Goal: Book appointment/travel/reservation

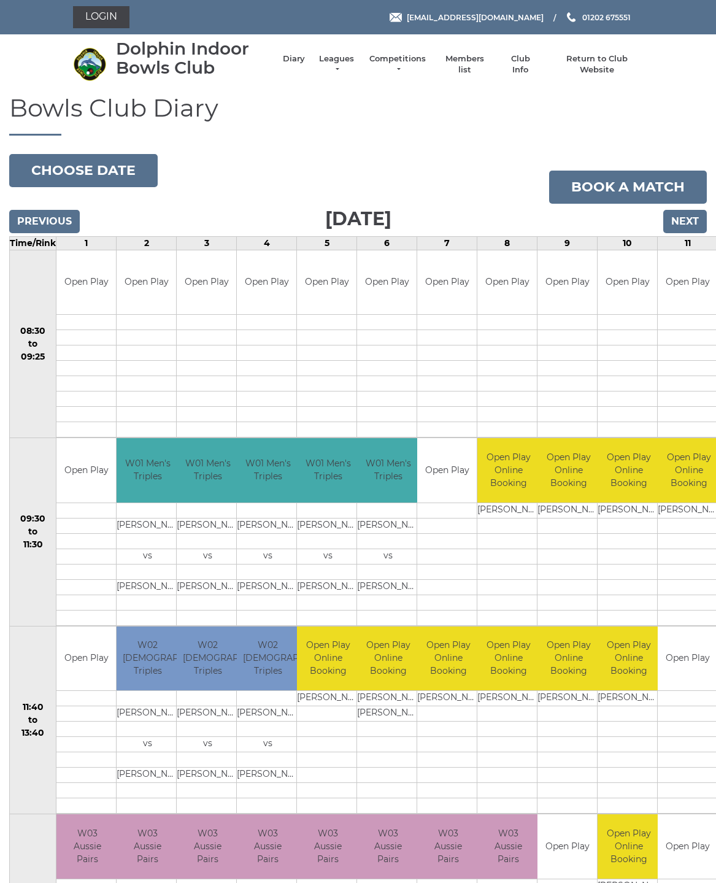
scroll to position [9, 0]
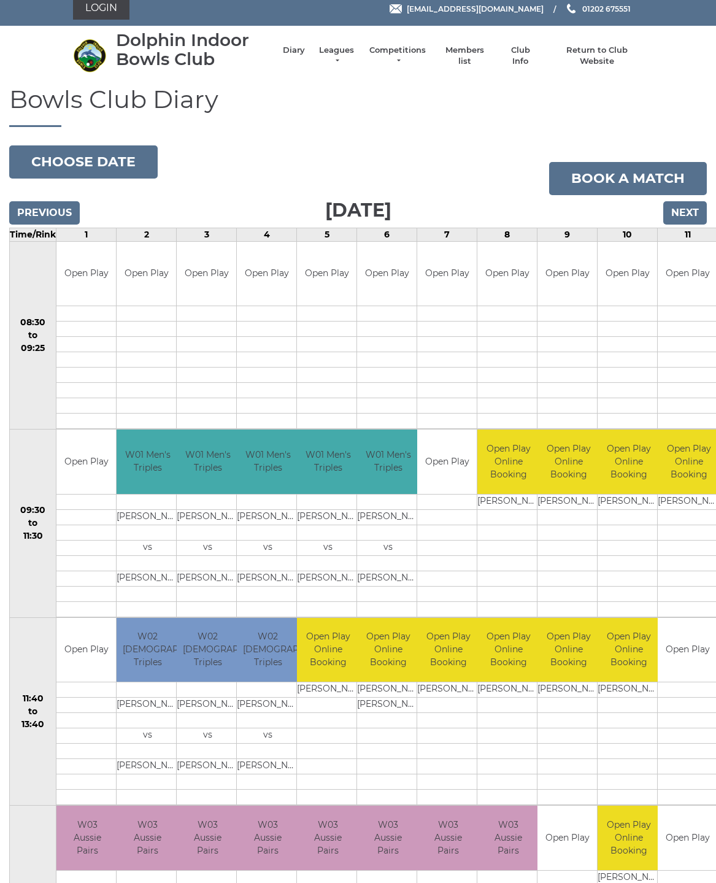
click at [107, 162] on button "Choose date" at bounding box center [83, 161] width 149 height 33
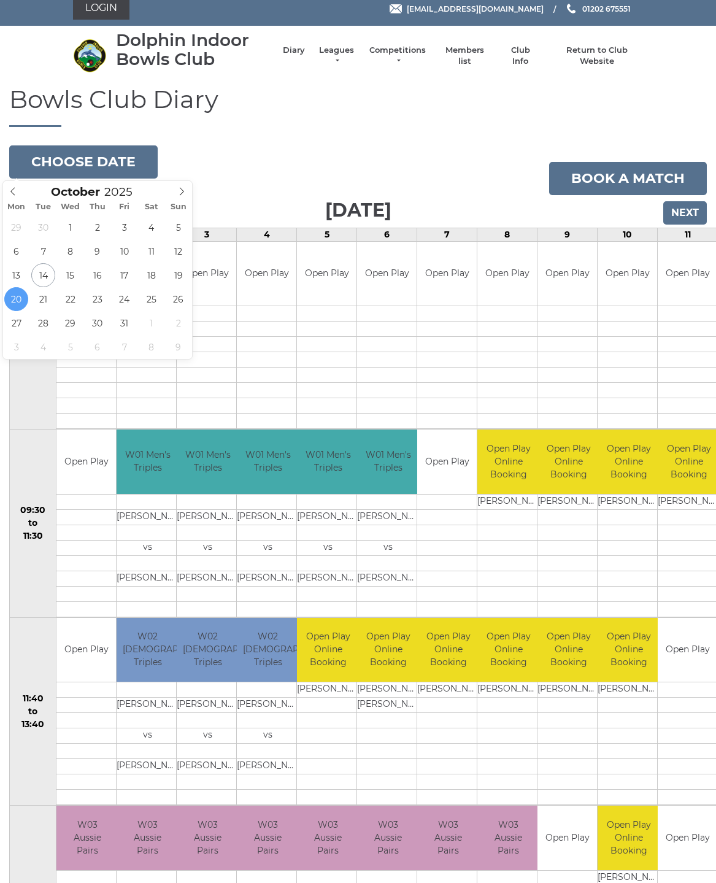
type input "2025-10-23"
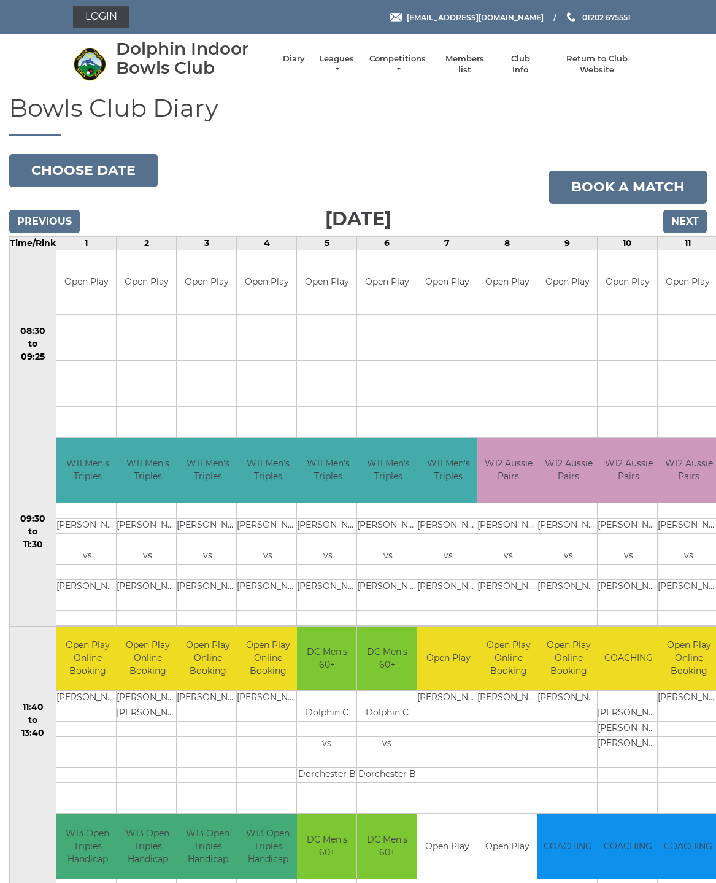
scroll to position [9, 0]
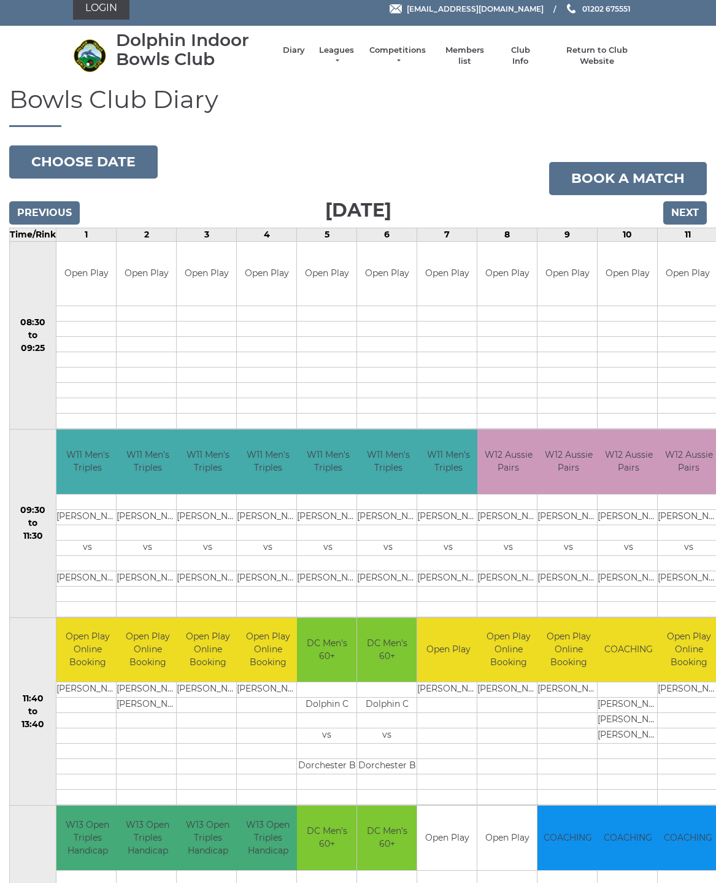
click at [109, 160] on button "Choose date" at bounding box center [83, 161] width 149 height 33
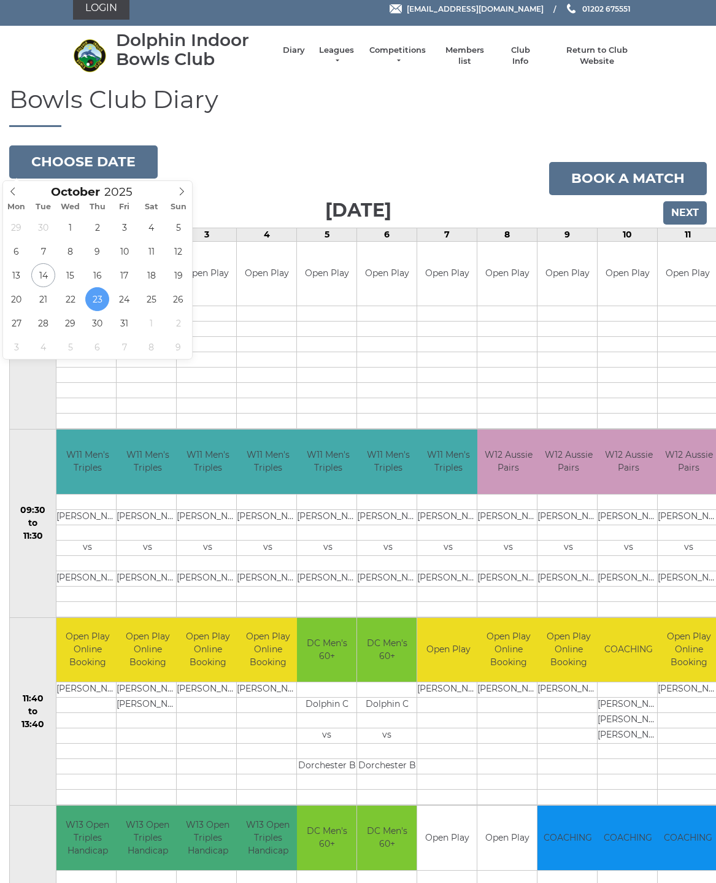
type input "[DATE]"
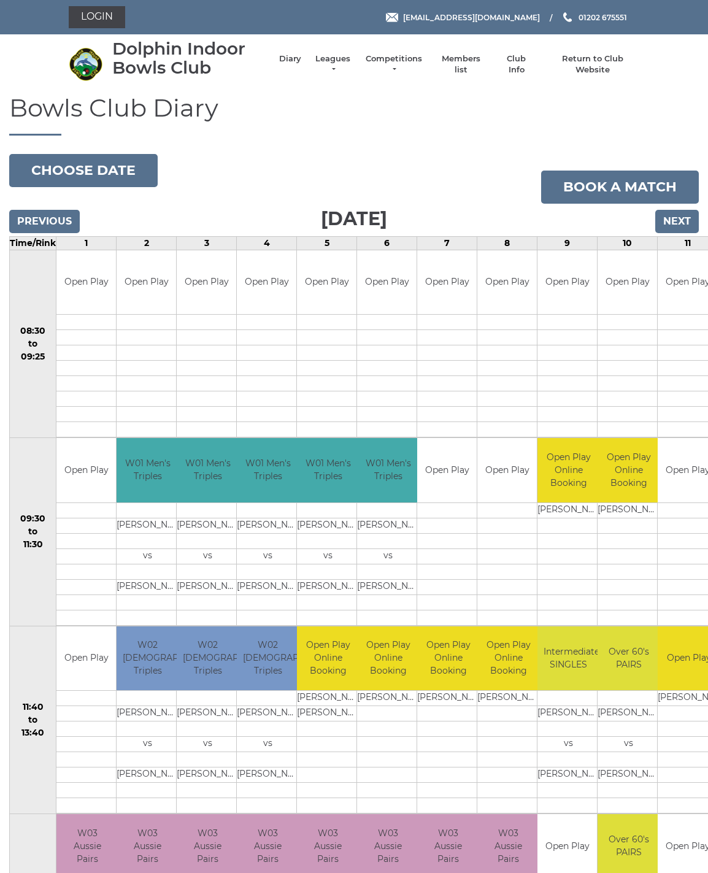
scroll to position [8, 0]
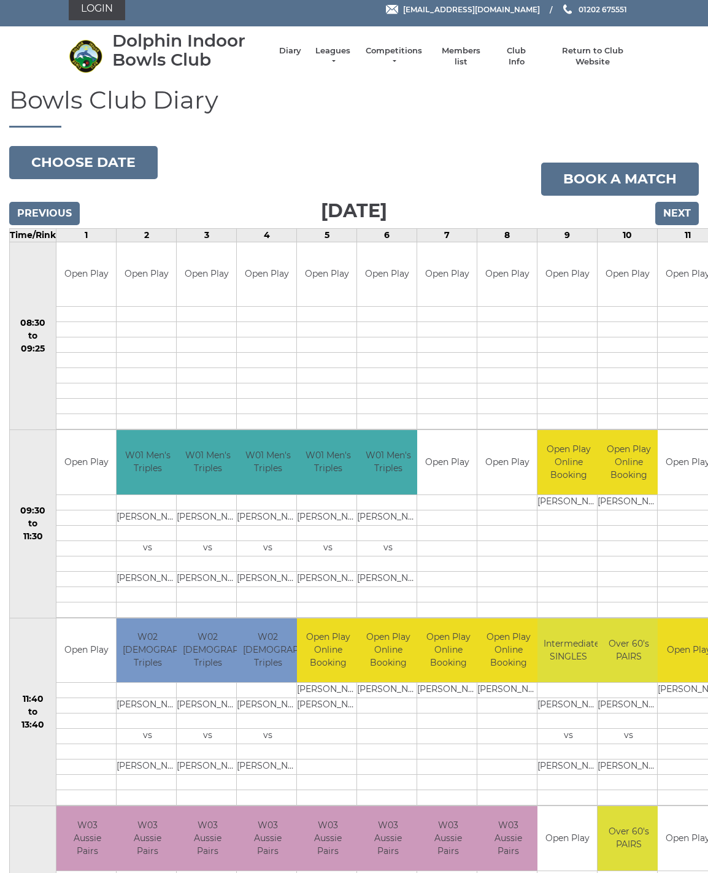
click at [117, 167] on button "Choose date" at bounding box center [83, 162] width 149 height 33
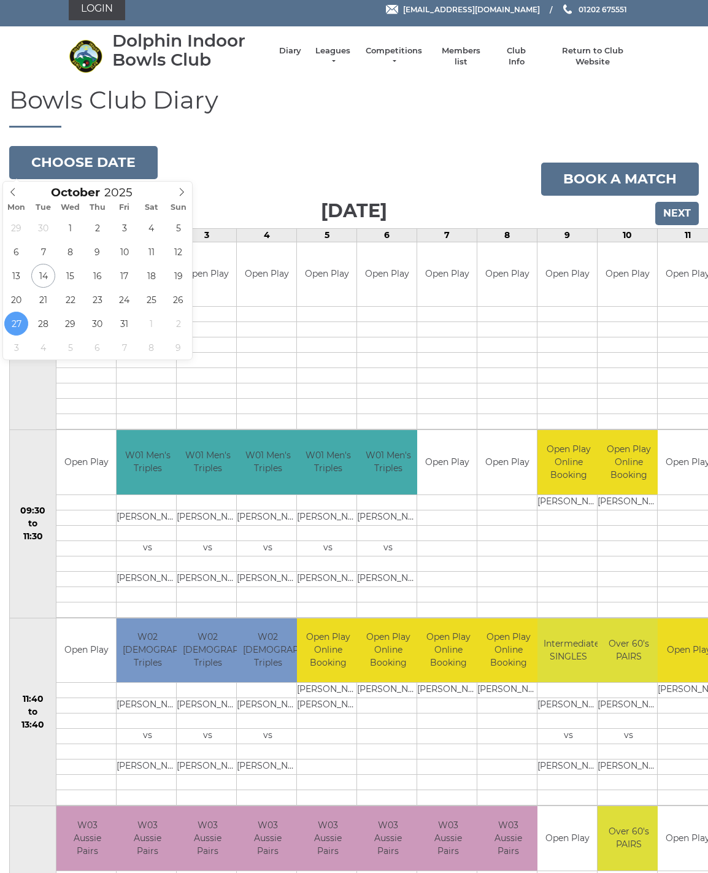
type input "2025-10-30"
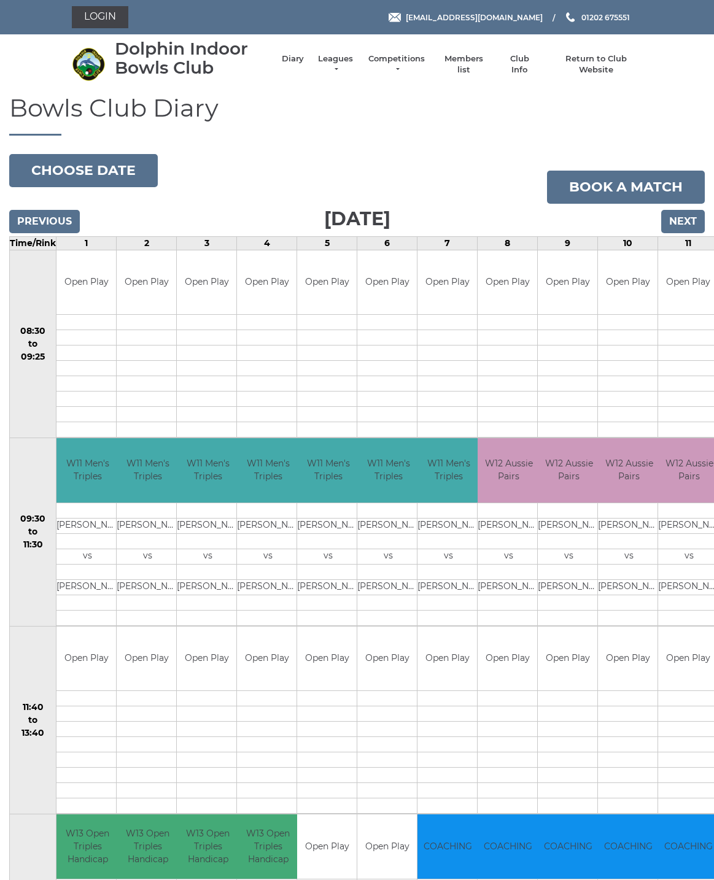
click at [107, 168] on button "Choose date" at bounding box center [83, 170] width 149 height 33
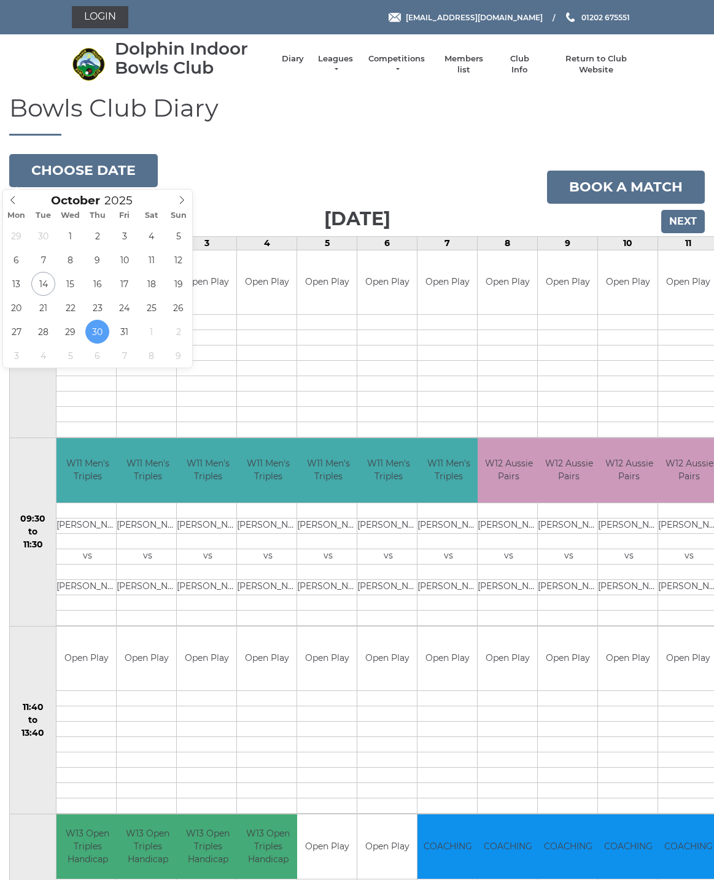
type input "[DATE]"
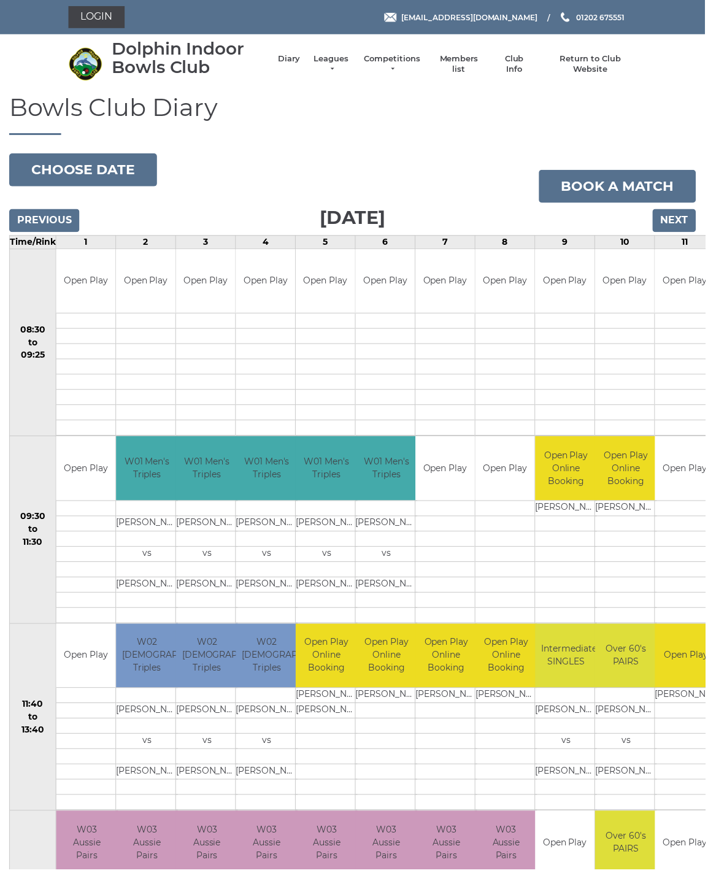
click at [93, 176] on button "Choose date" at bounding box center [83, 170] width 149 height 33
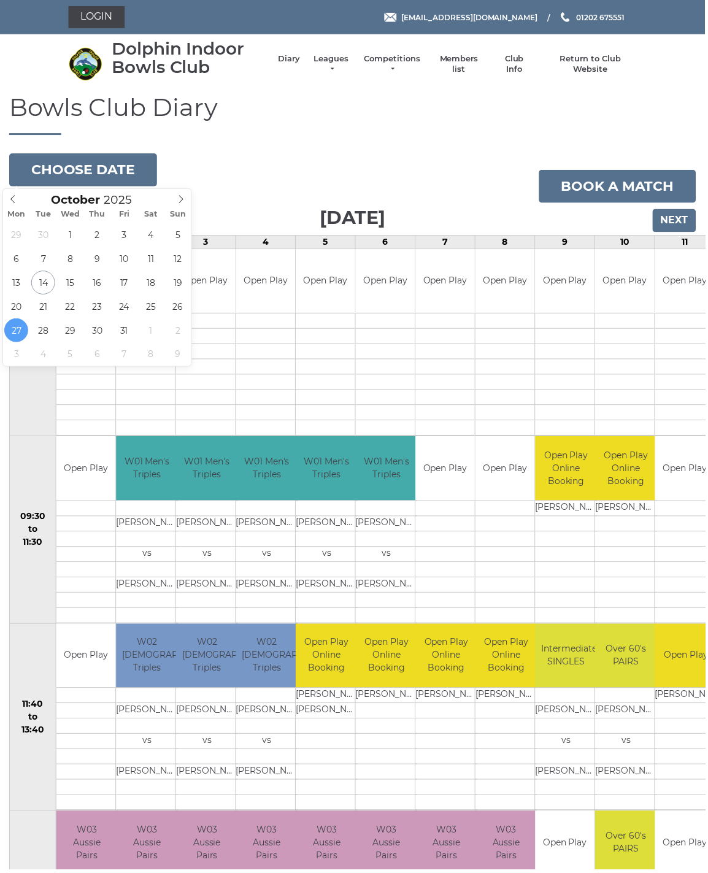
type input "[DATE]"
